Goal: Check status: Check status

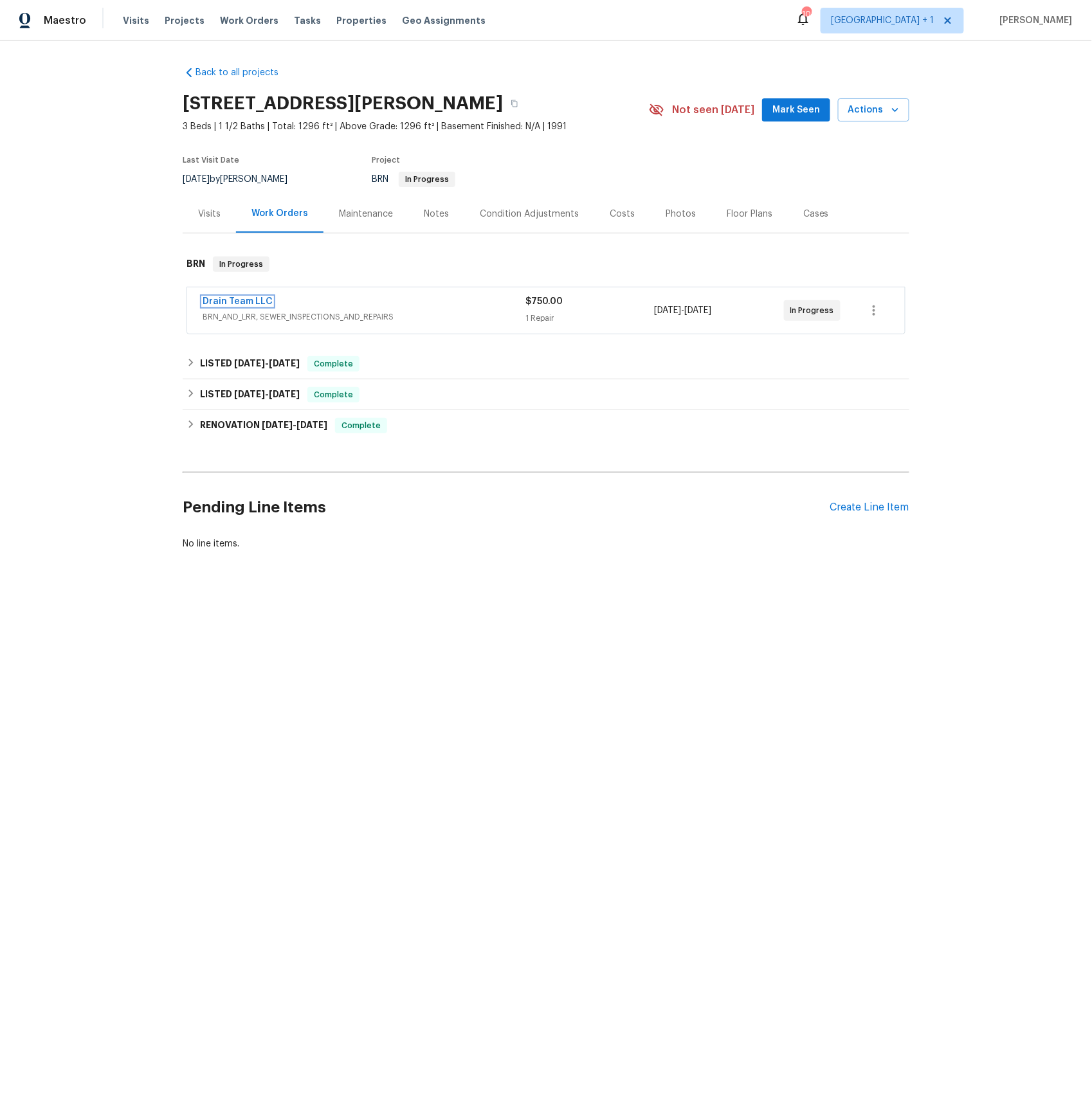
click at [252, 298] on link "Drain Team LLC" at bounding box center [237, 302] width 70 height 9
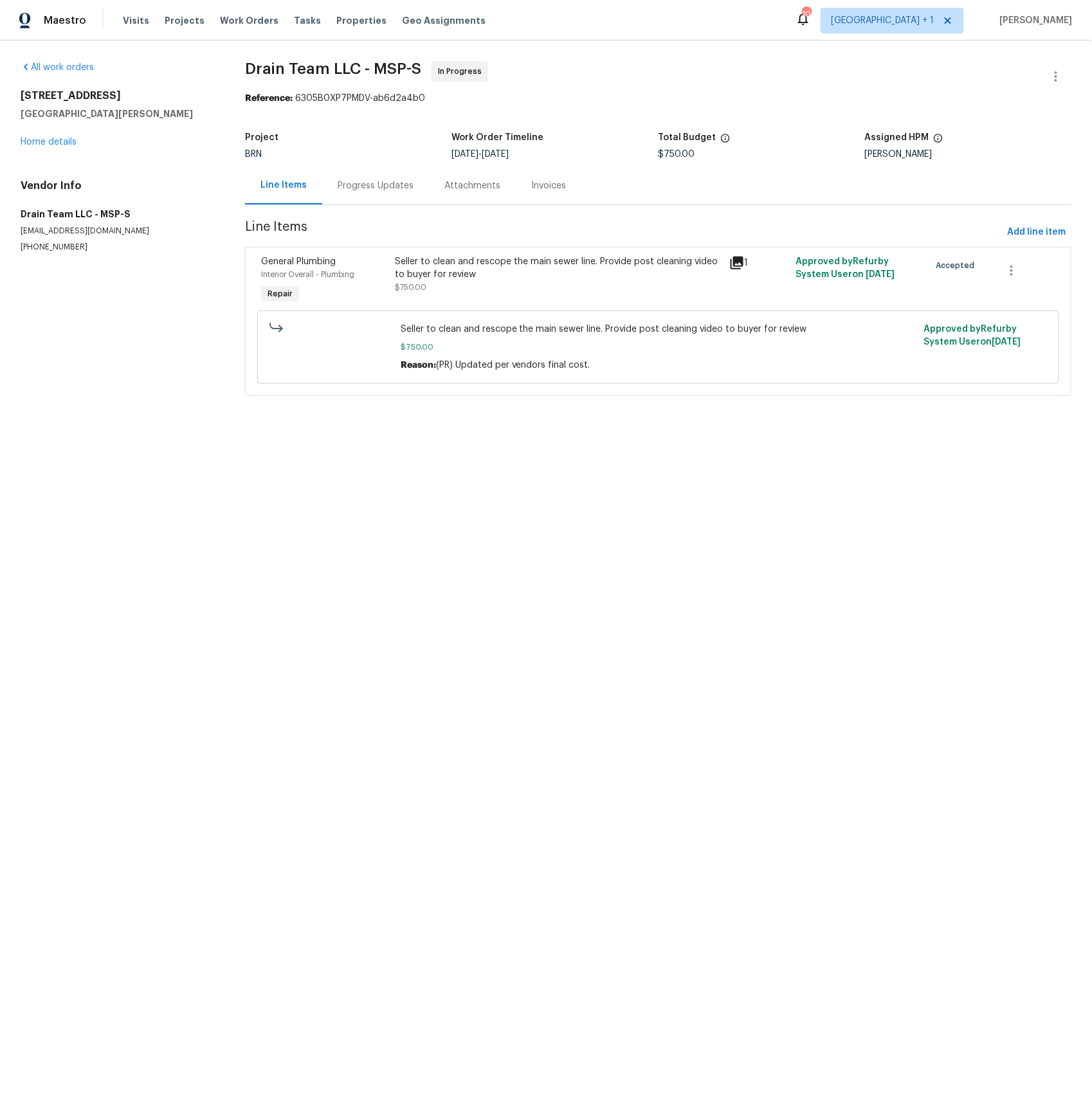
drag, startPoint x: 375, startPoint y: 188, endPoint x: 421, endPoint y: 203, distance: 48.4
click at [375, 189] on div "Progress Updates" at bounding box center [376, 185] width 76 height 13
click at [360, 179] on div "Progress Updates" at bounding box center [376, 185] width 76 height 13
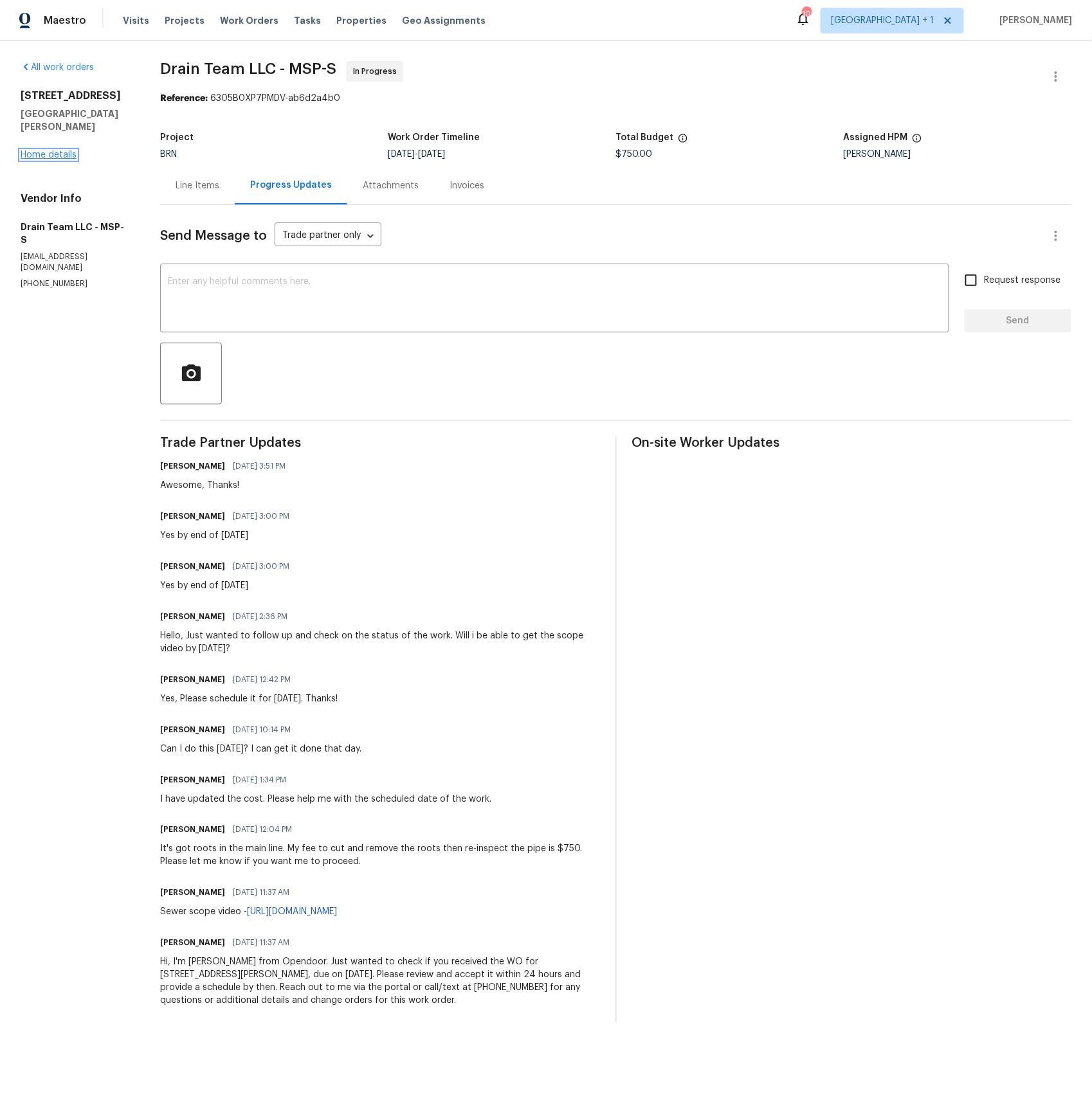
click at [47, 151] on link "Home details" at bounding box center [49, 155] width 56 height 9
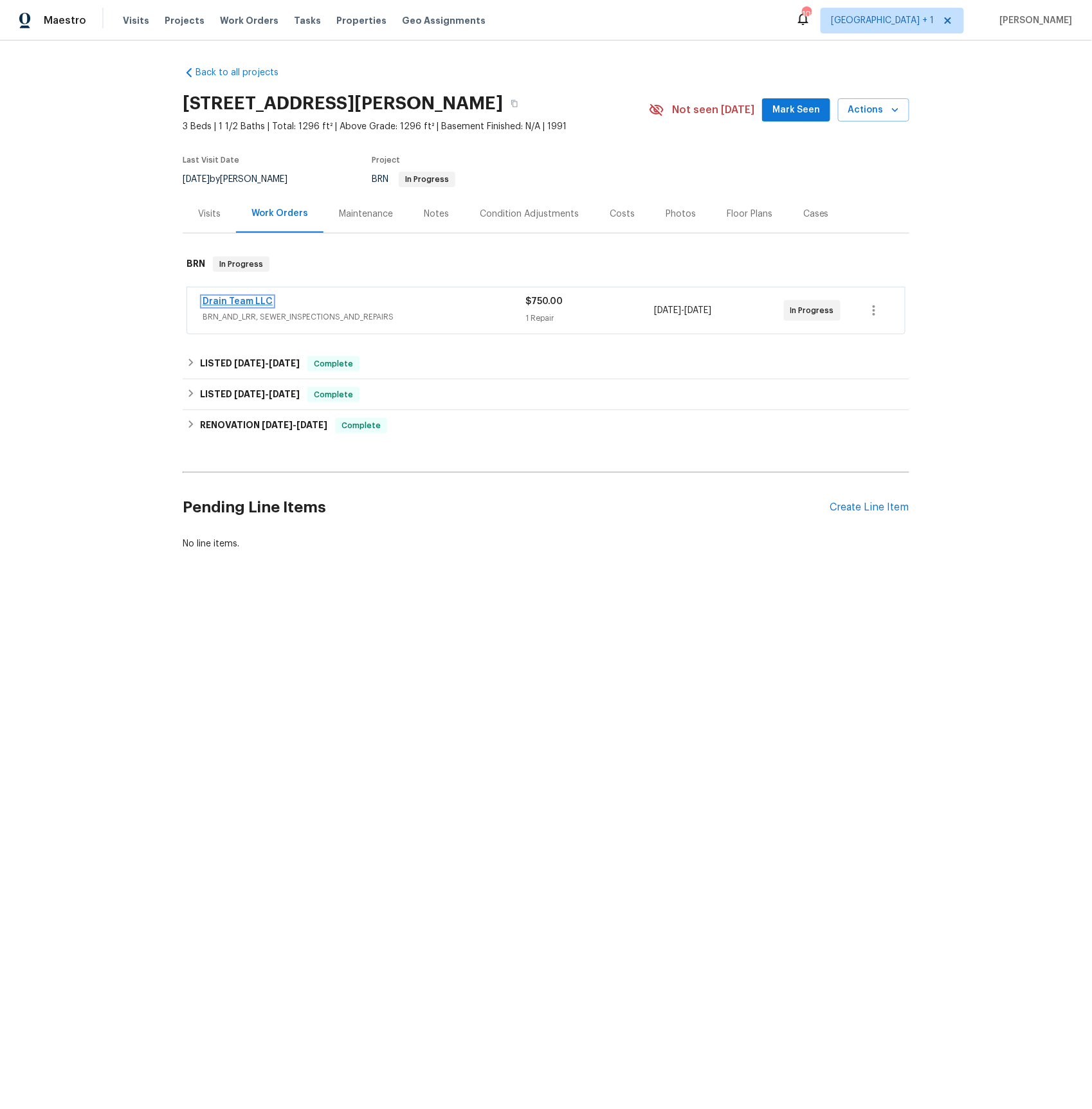
click at [245, 297] on link "Drain Team LLC" at bounding box center [237, 302] width 70 height 9
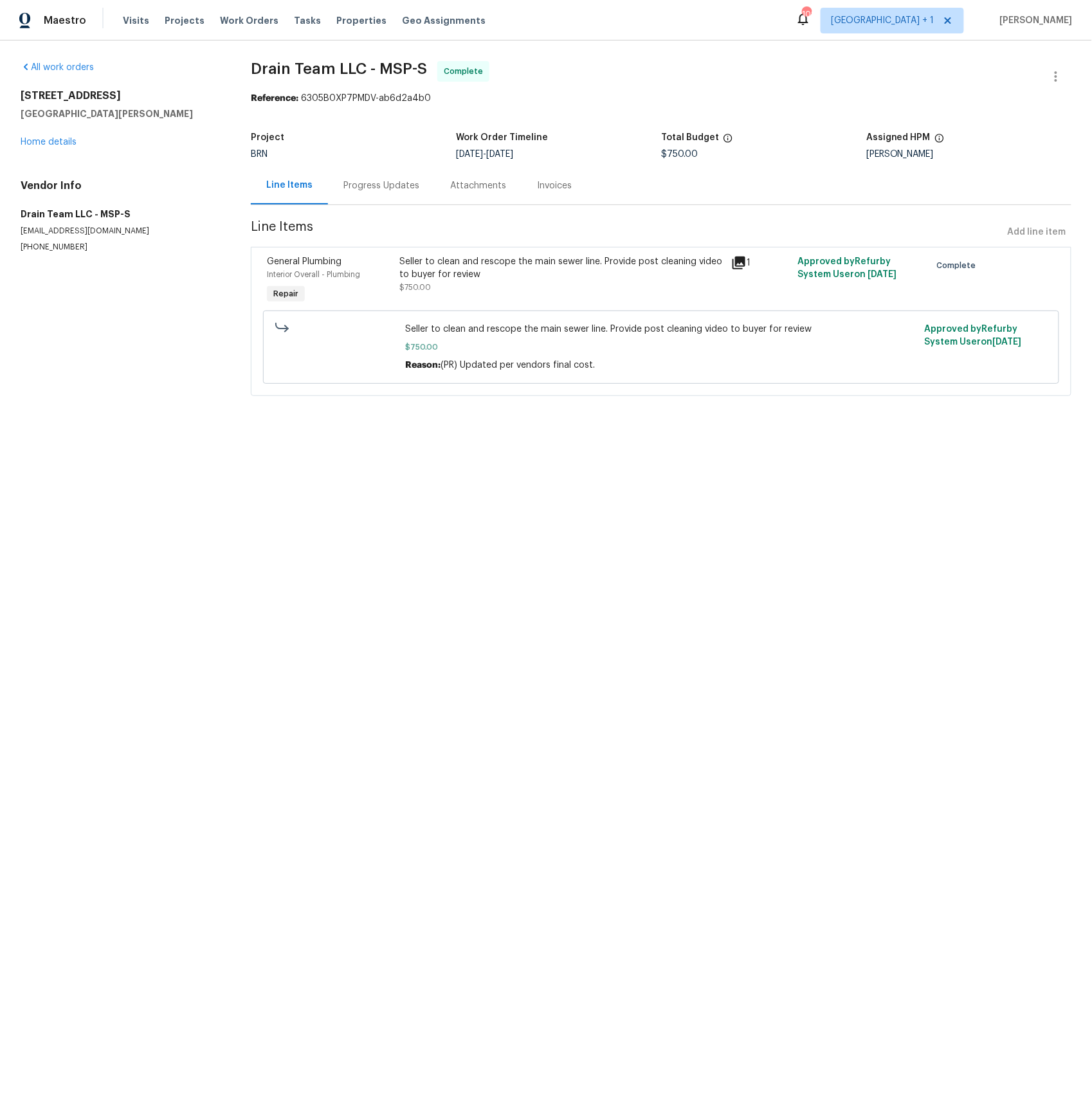
click at [378, 187] on div "Progress Updates" at bounding box center [382, 185] width 76 height 13
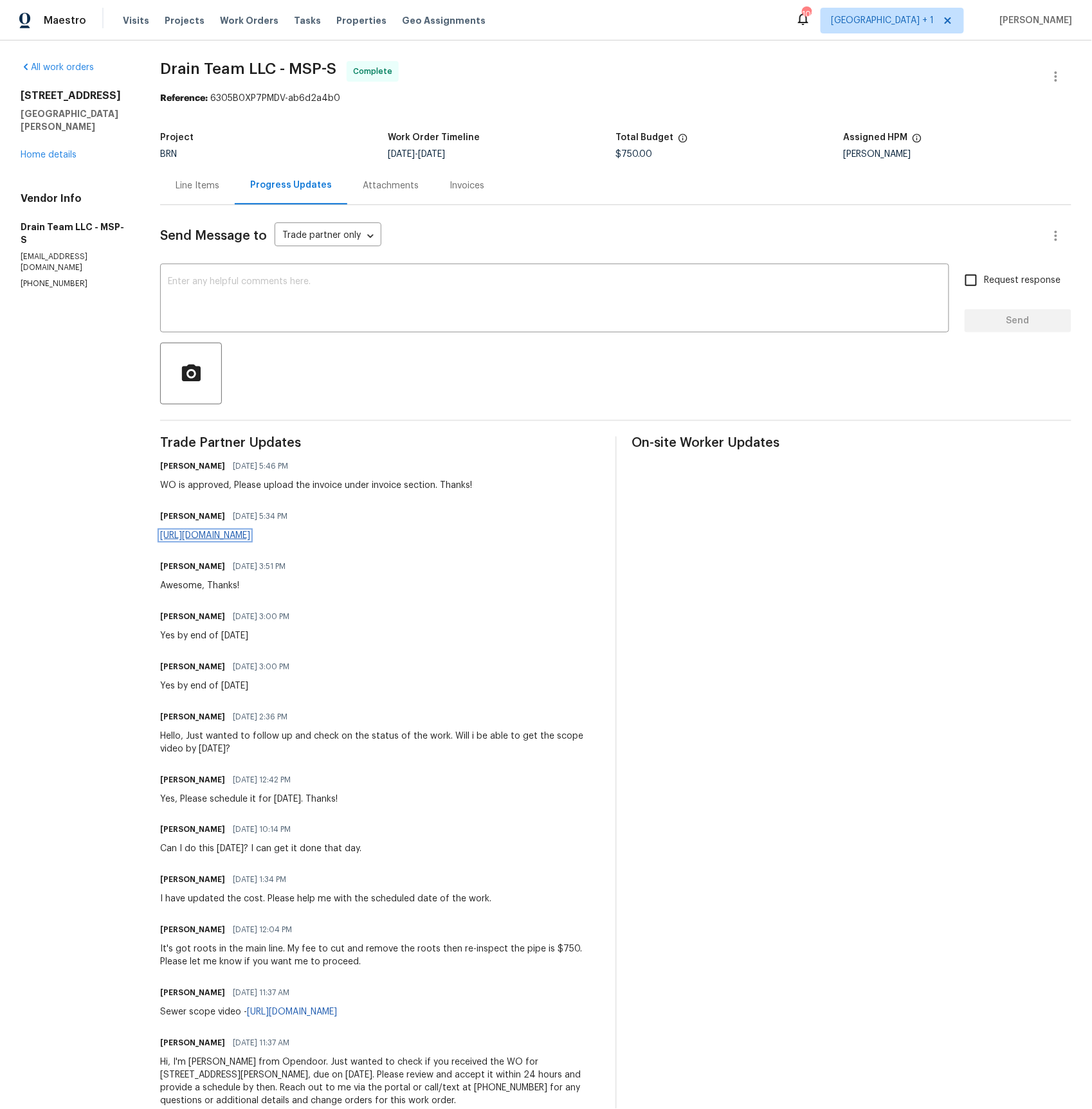
click at [250, 539] on link "https://youtu.be/CedEjGY5tWE?si=Eh6xIGyiA8V2lVV_" at bounding box center [204, 536] width 90 height 9
